Goal: Task Accomplishment & Management: Complete application form

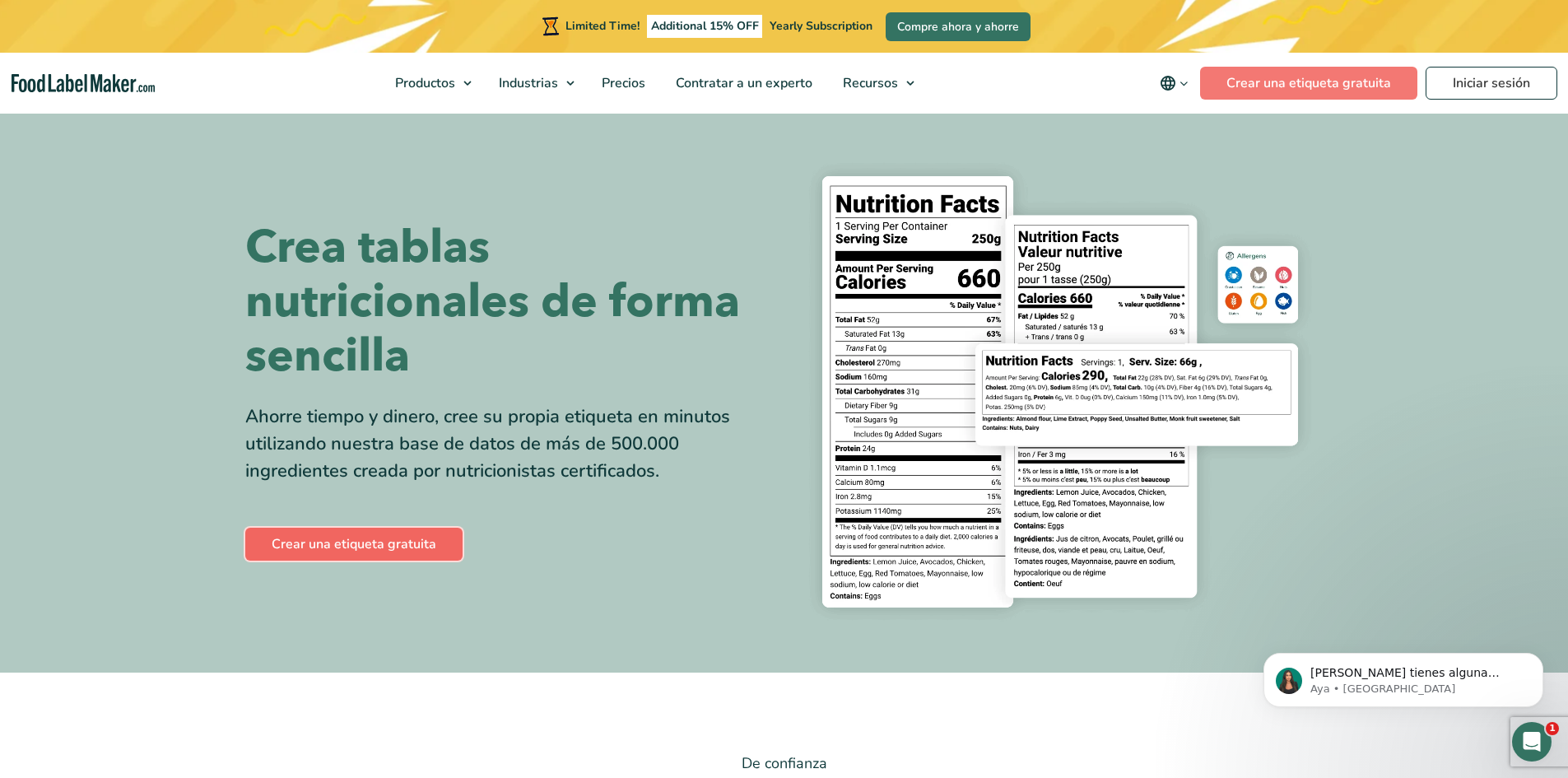
click at [344, 551] on link "Crear una etiqueta gratuita" at bounding box center [353, 544] width 217 height 33
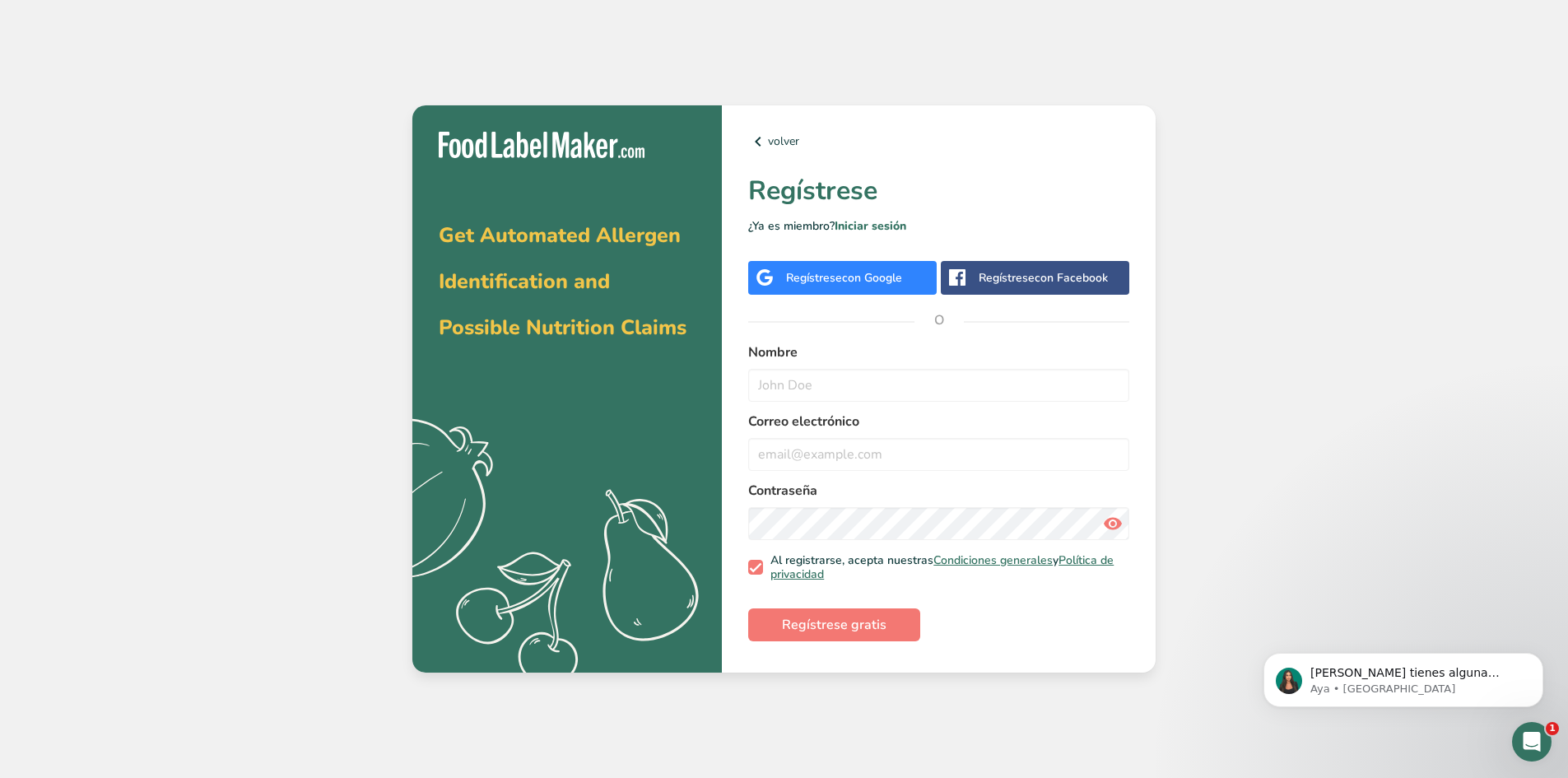
click at [778, 275] on div "Regístrese con Google" at bounding box center [842, 277] width 189 height 34
